Goal: Check status: Check status

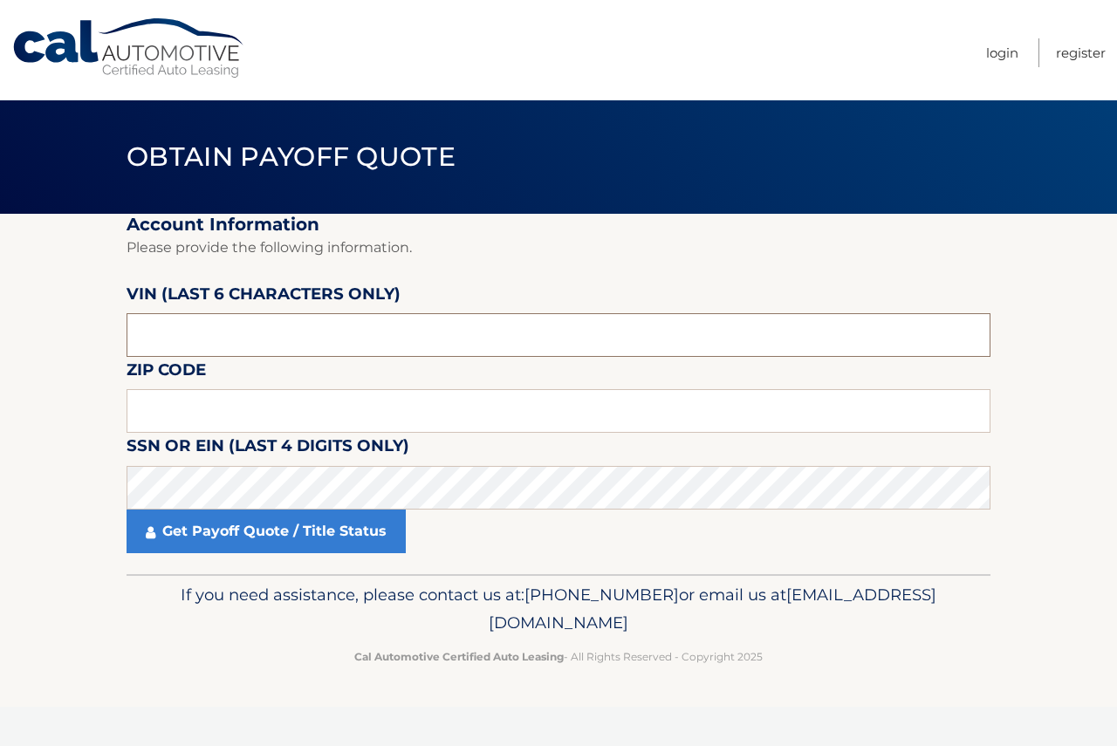
click at [197, 338] on input "text" at bounding box center [558, 335] width 864 height 44
paste input "159987"
type input "159987"
drag, startPoint x: 161, startPoint y: 410, endPoint x: 68, endPoint y: 411, distance: 93.3
click at [161, 410] on input "text" at bounding box center [558, 411] width 864 height 44
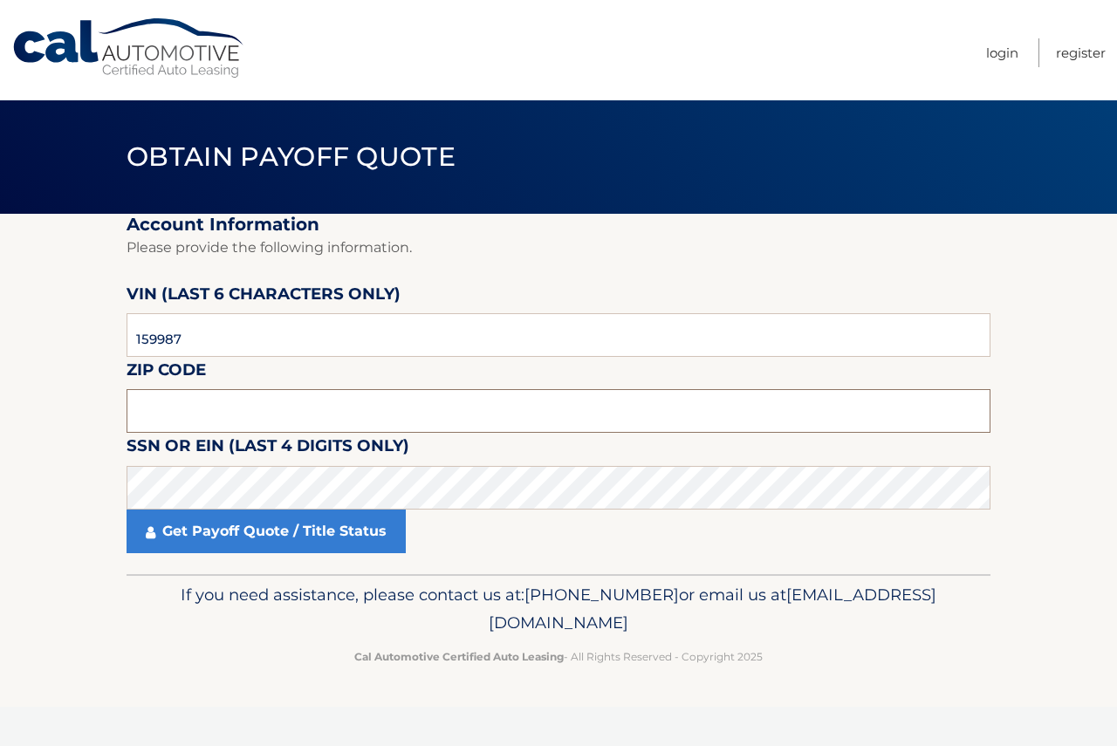
paste input "19020"
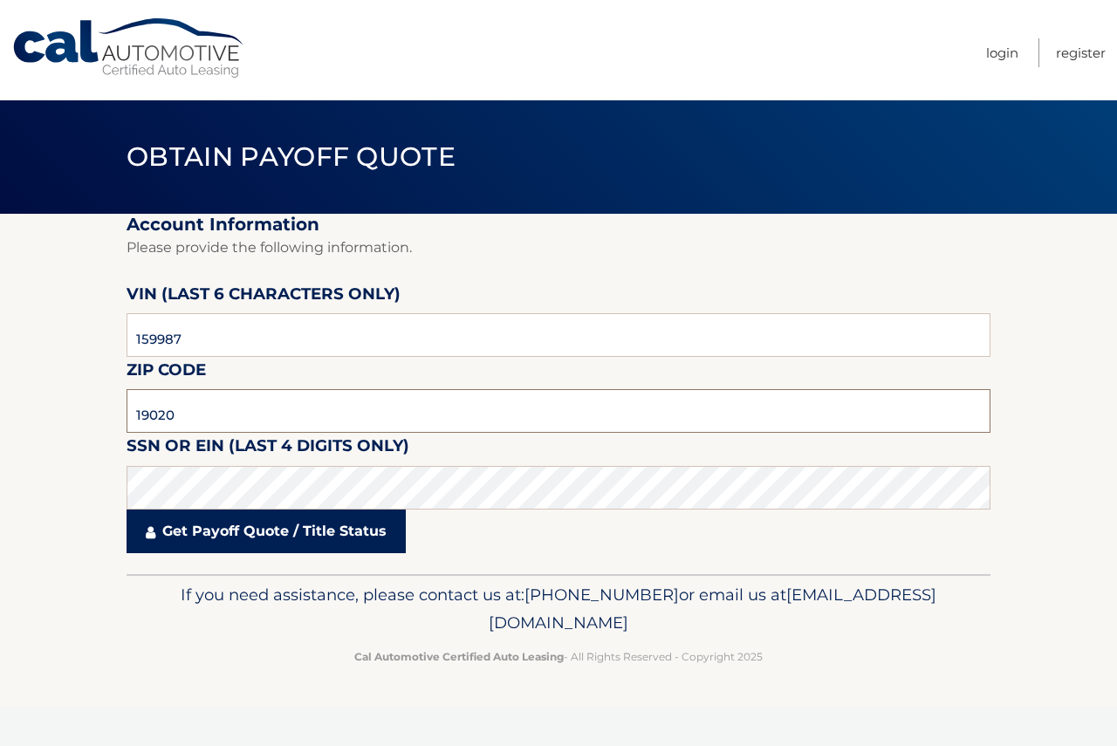
type input "19020"
click at [271, 528] on link "Get Payoff Quote / Title Status" at bounding box center [265, 531] width 279 height 44
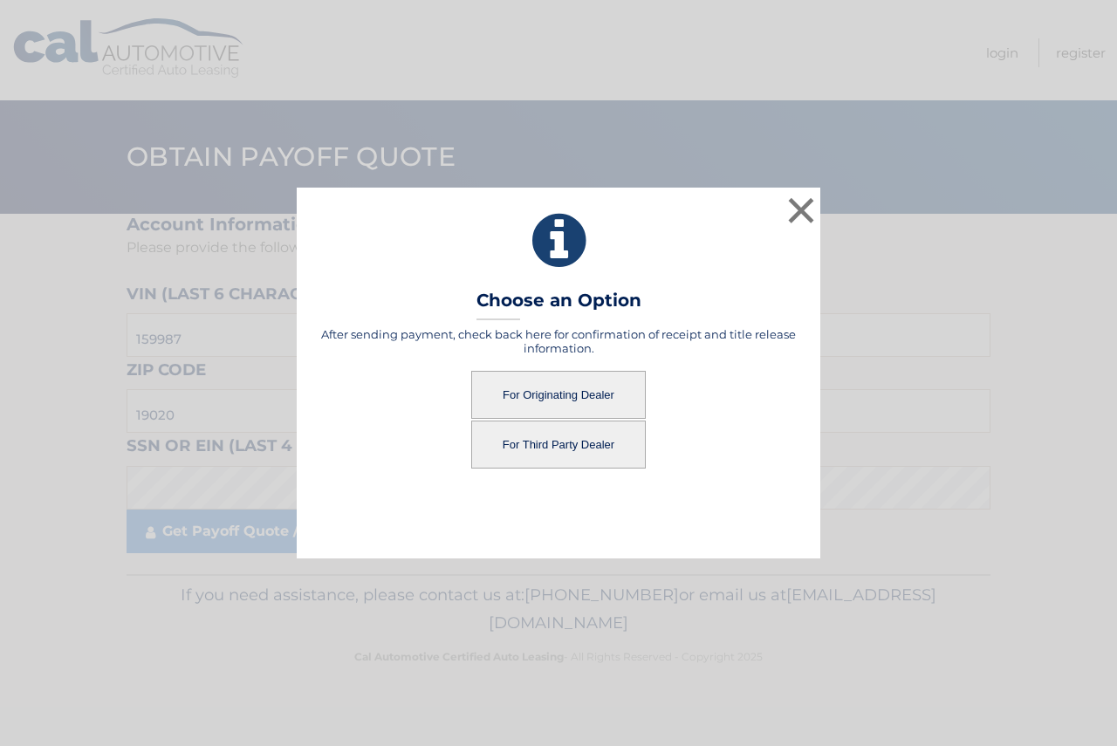
click at [541, 397] on button "For Originating Dealer" at bounding box center [558, 395] width 174 height 48
click at [542, 396] on button "For Originating Dealer" at bounding box center [558, 395] width 174 height 48
